Goal: Task Accomplishment & Management: Use online tool/utility

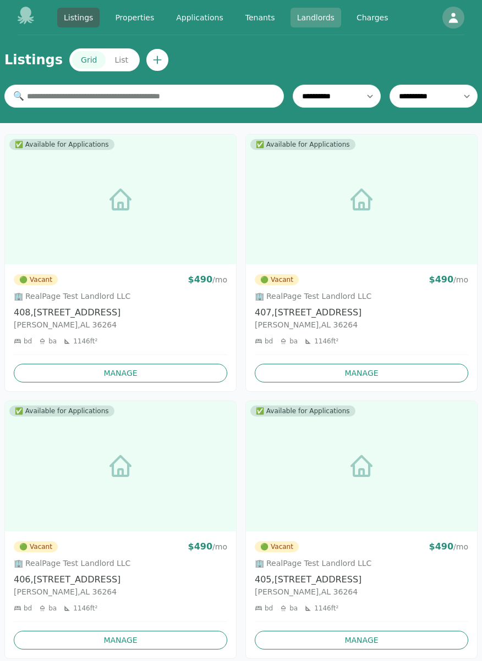
click at [319, 16] on link "Landlords" at bounding box center [315, 18] width 51 height 20
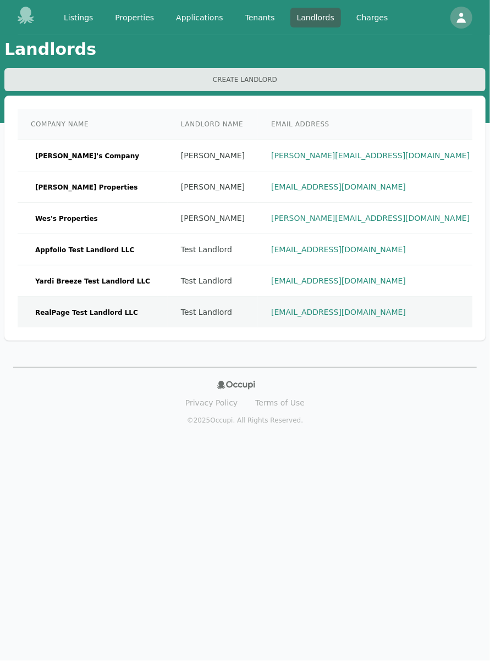
click at [135, 312] on td "RealPage Test Landlord LLC" at bounding box center [93, 312] width 150 height 31
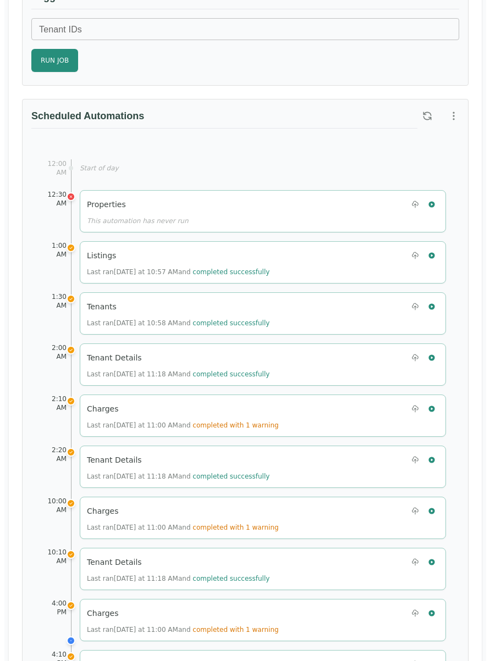
scroll to position [715, 0]
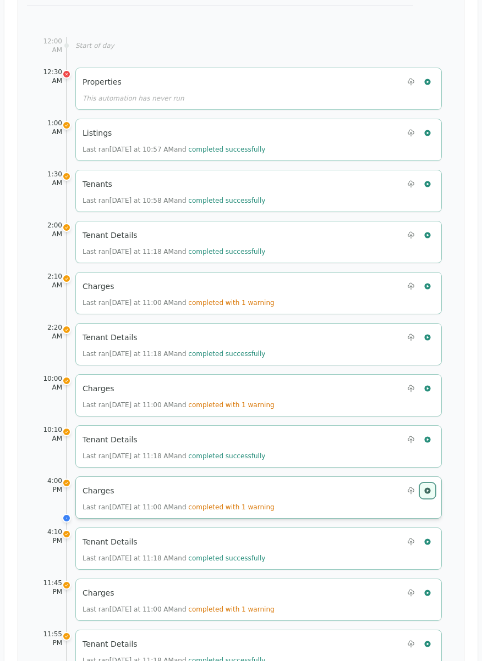
click at [431, 487] on icon "button" at bounding box center [427, 491] width 8 height 8
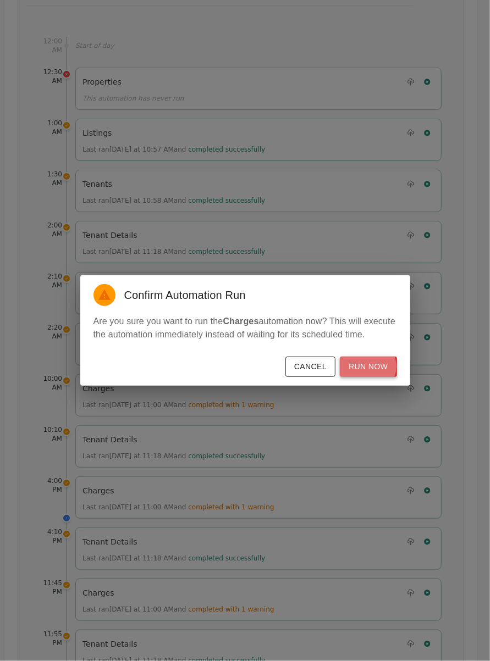
click at [369, 367] on button "Run Now" at bounding box center [368, 367] width 57 height 20
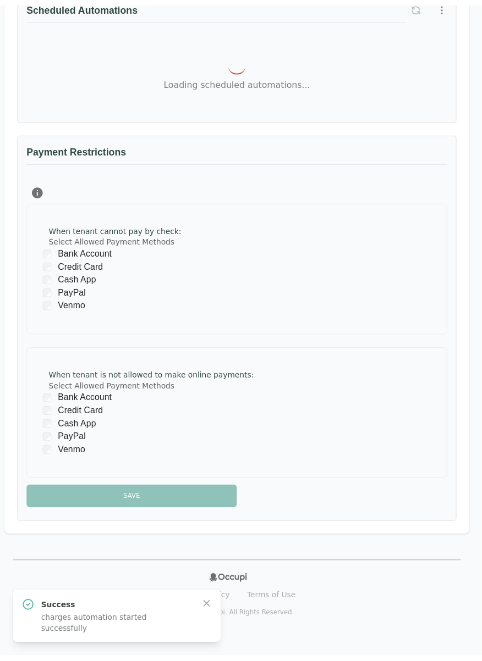
scroll to position [696, 0]
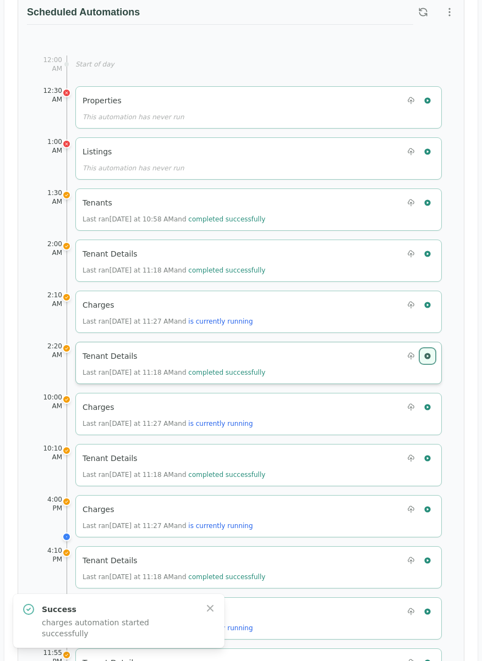
click at [427, 353] on icon "button" at bounding box center [427, 356] width 6 height 6
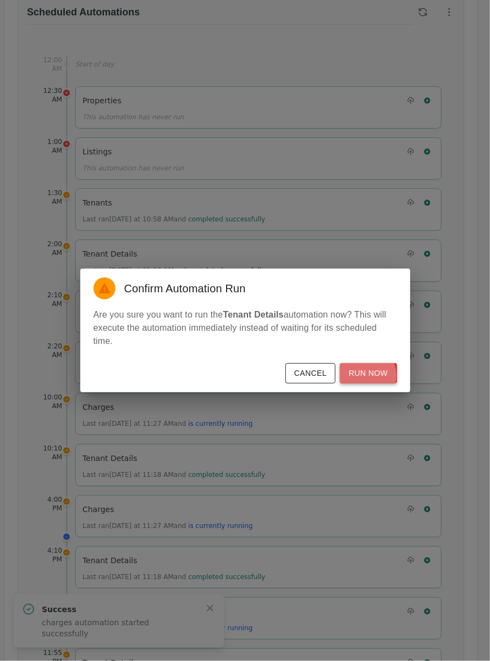
click at [361, 376] on button "Run Now" at bounding box center [368, 373] width 57 height 20
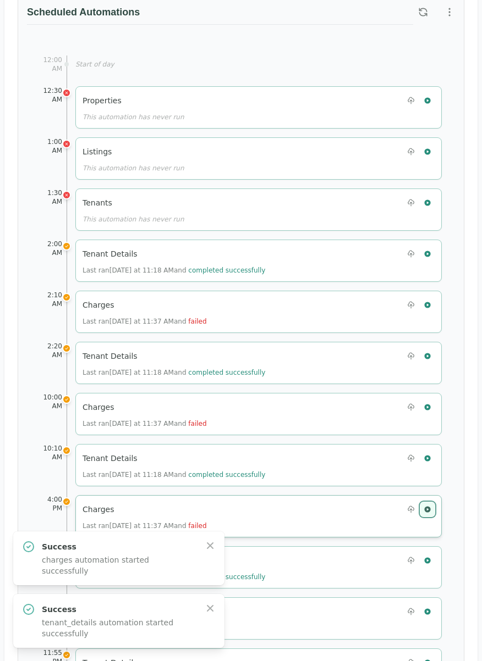
click at [425, 506] on icon "button" at bounding box center [427, 509] width 6 height 6
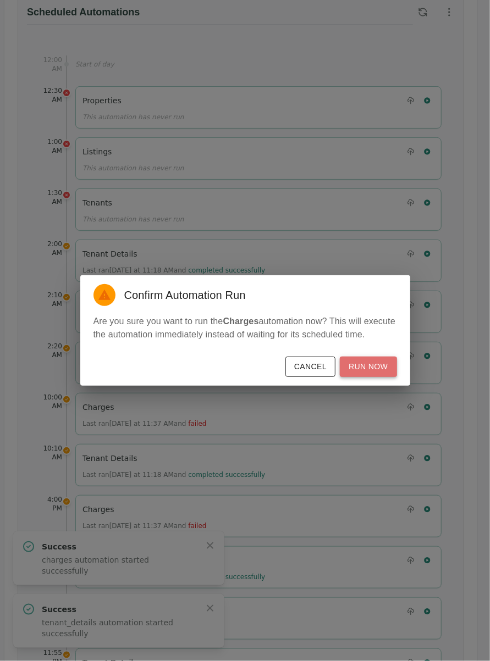
click at [378, 366] on button "Run Now" at bounding box center [368, 367] width 57 height 20
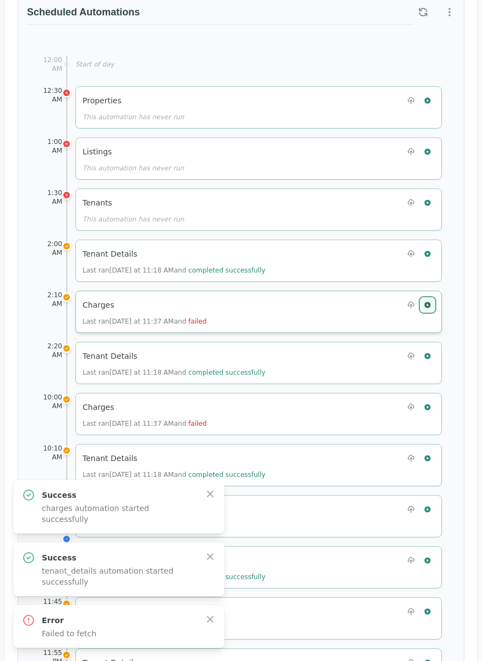
click at [427, 302] on icon "button" at bounding box center [427, 305] width 6 height 6
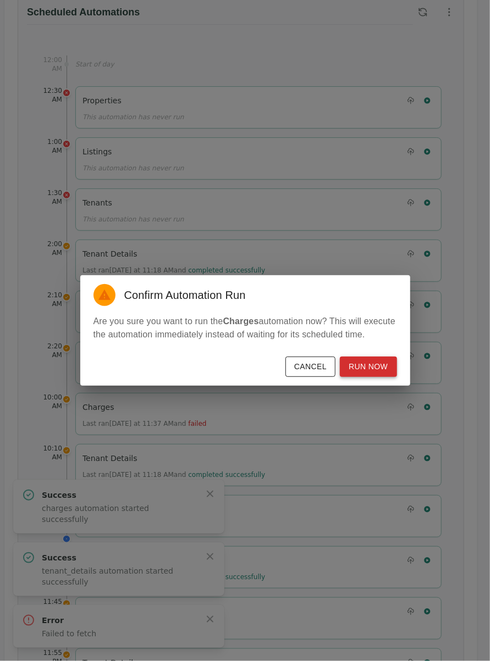
click at [357, 370] on button "Run Now" at bounding box center [368, 367] width 57 height 20
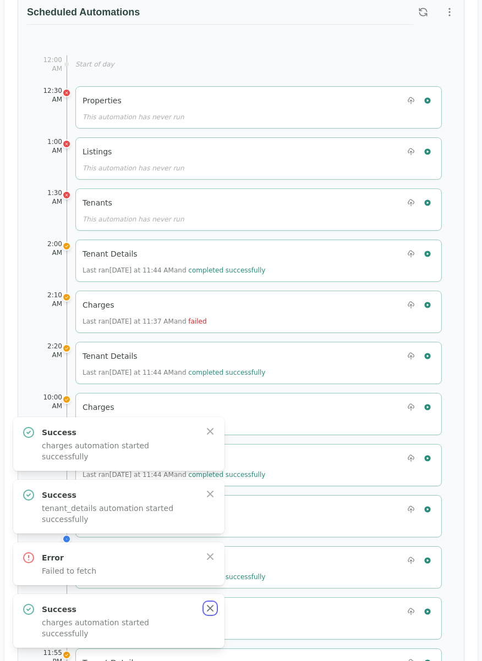
click at [209, 614] on icon "button" at bounding box center [210, 608] width 11 height 11
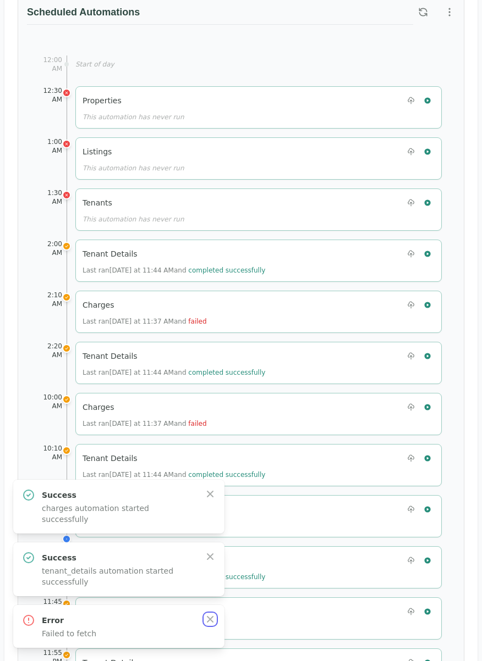
click at [209, 623] on icon "button" at bounding box center [210, 619] width 11 height 11
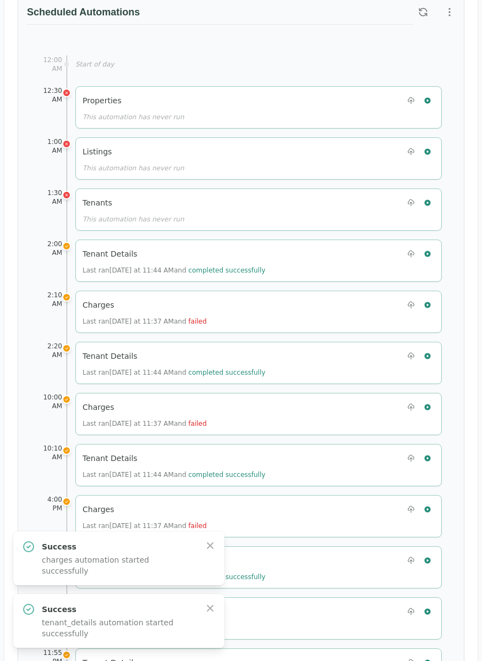
click at [209, 623] on div "Success tenant_details automation started successfully Close" at bounding box center [119, 621] width 194 height 36
click at [210, 605] on icon "button" at bounding box center [210, 608] width 11 height 11
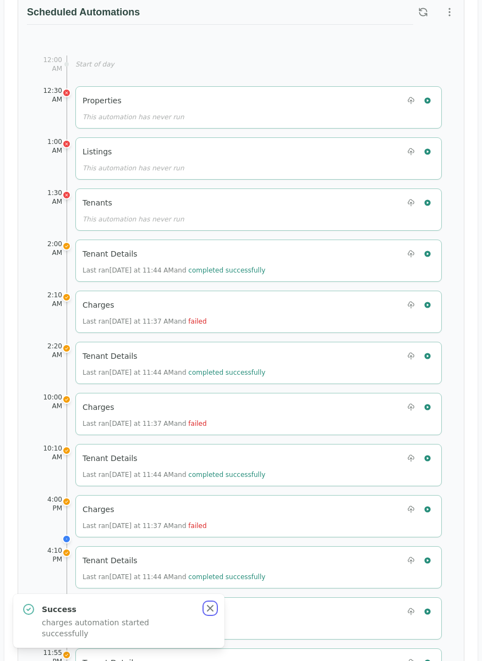
click at [213, 614] on icon "button" at bounding box center [210, 608] width 11 height 11
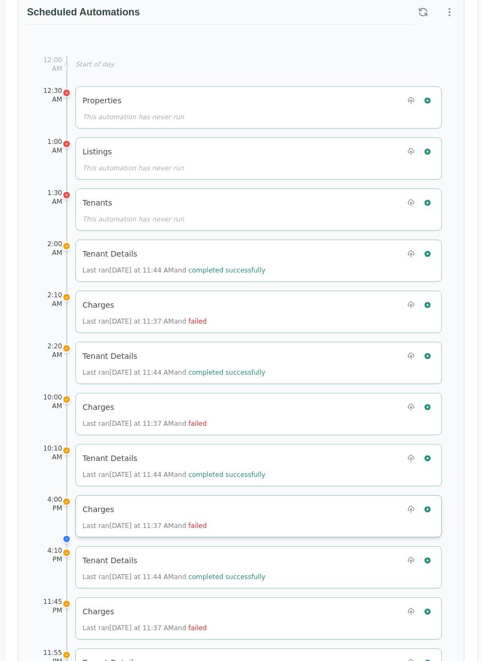
click at [434, 510] on div "Charges Last ran [DATE] at 11:37 AM and failed" at bounding box center [258, 516] width 366 height 42
click at [426, 506] on icon "button" at bounding box center [427, 510] width 8 height 8
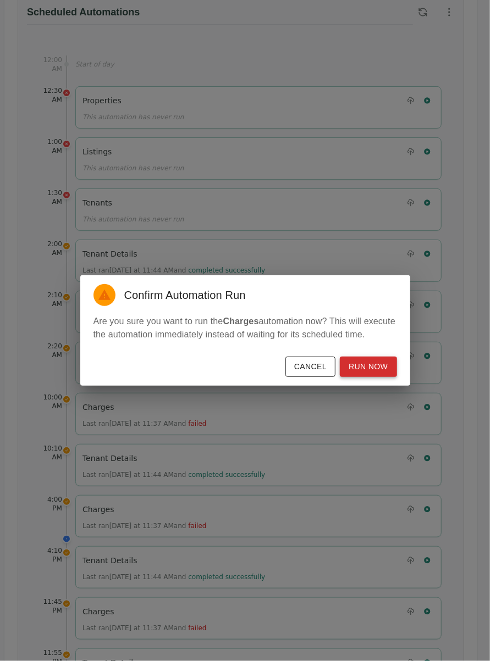
click at [365, 372] on button "Run Now" at bounding box center [368, 367] width 57 height 20
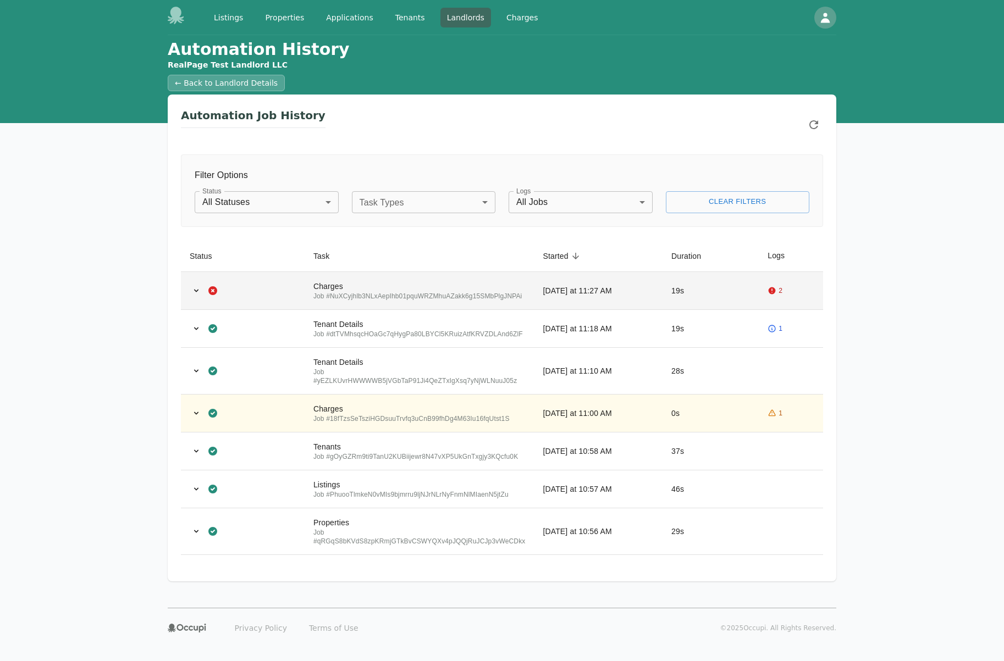
click at [342, 277] on td "Charges Job # NuXCyjhlb3NLxAepIhb01pquWRZMhuAZakk6g15SMbPlgJNPAi" at bounding box center [420, 291] width 230 height 38
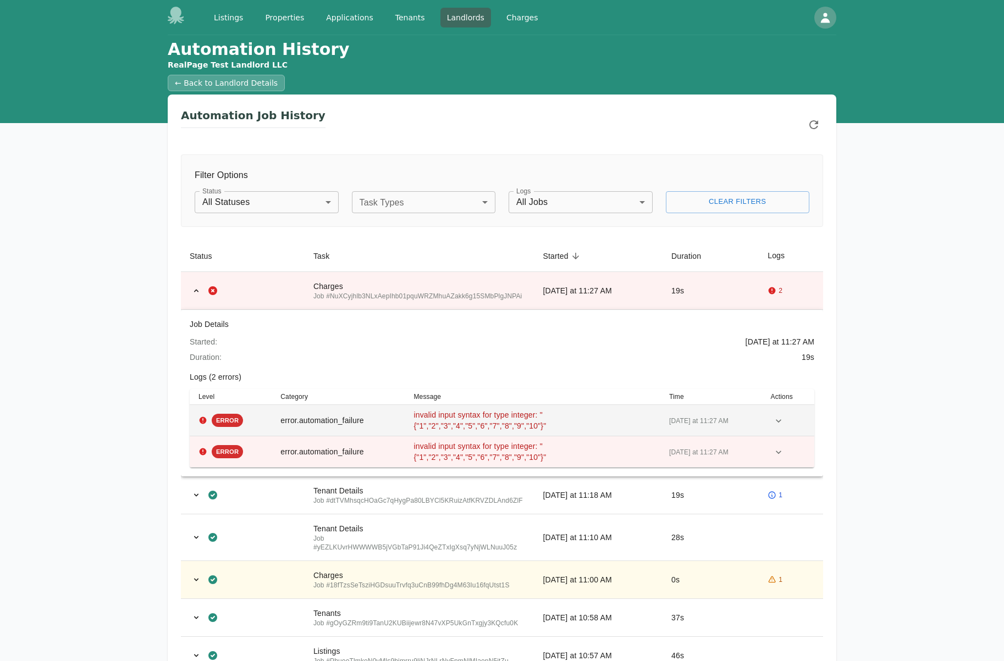
click at [570, 419] on div "invalid input syntax for type integer: "{"1","2","3","4","5","6","7","8","9","1…" at bounding box center [501, 421] width 176 height 22
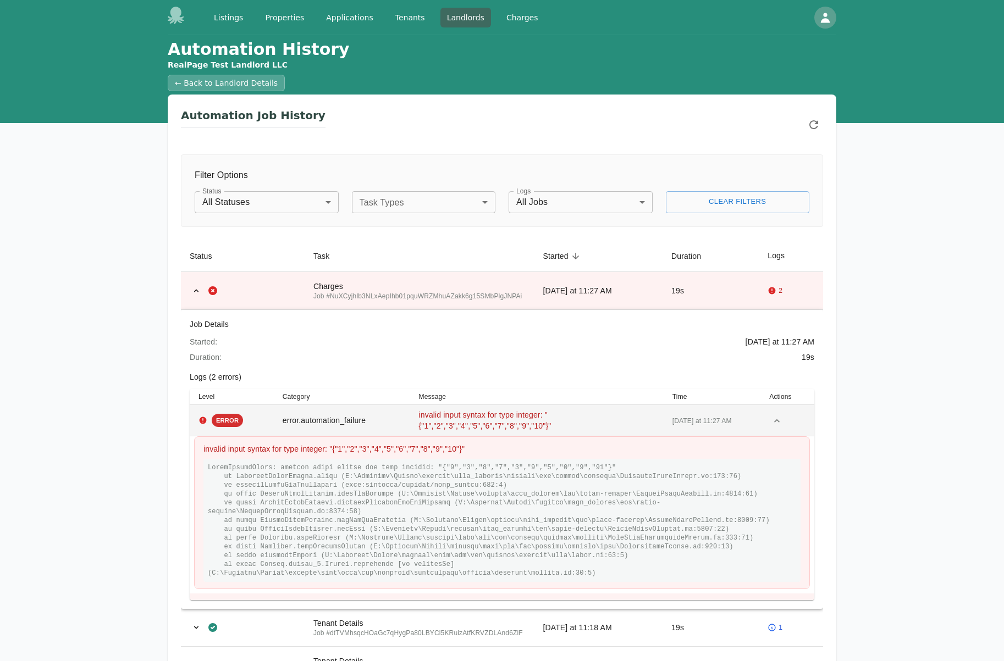
click at [570, 419] on div "invalid input syntax for type integer: "{"1","2","3","4","5","6","7","8","9","1…" at bounding box center [507, 421] width 176 height 22
